Goal: Information Seeking & Learning: Find specific fact

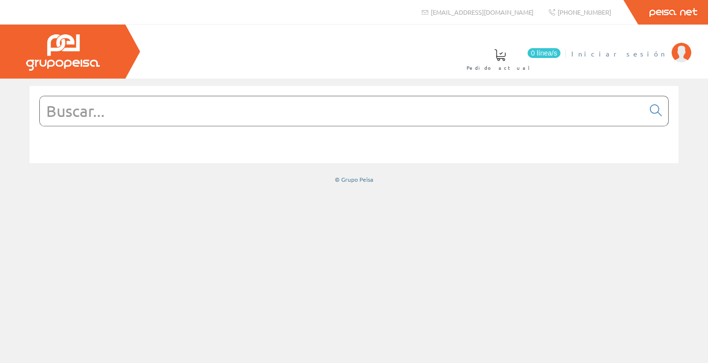
click at [646, 44] on link "Iniciar sesión" at bounding box center [631, 45] width 120 height 9
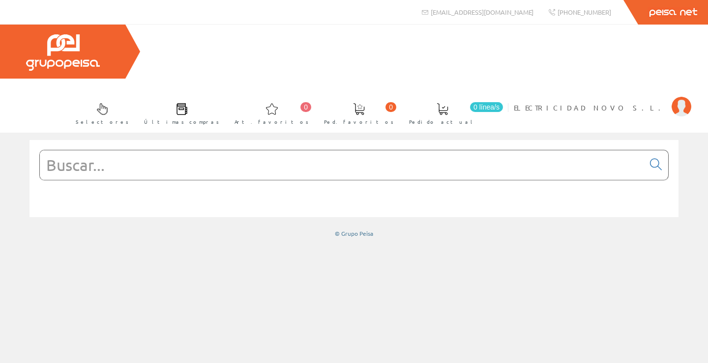
click at [409, 150] on input "text" at bounding box center [342, 164] width 604 height 29
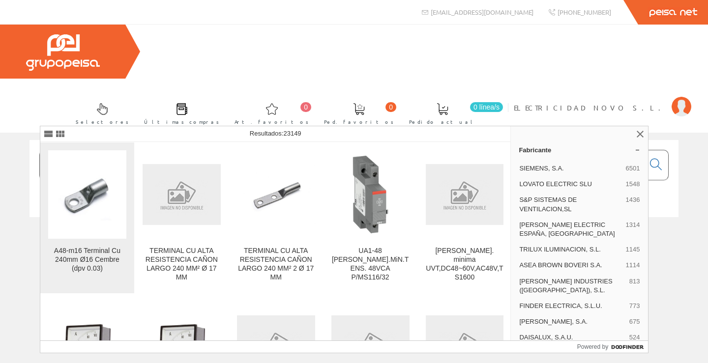
type input "a 48-m 16"
click at [80, 207] on img at bounding box center [87, 194] width 78 height 58
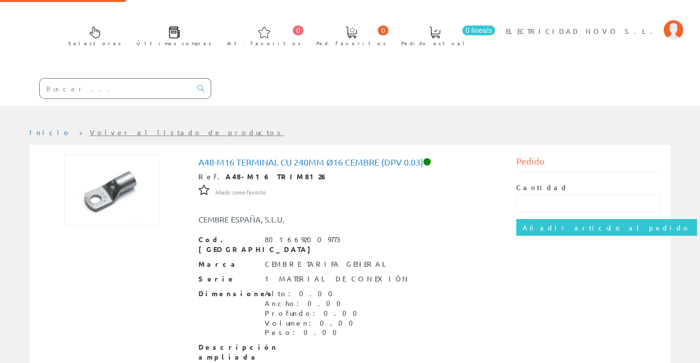
scroll to position [123, 0]
